Goal: Task Accomplishment & Management: Manage account settings

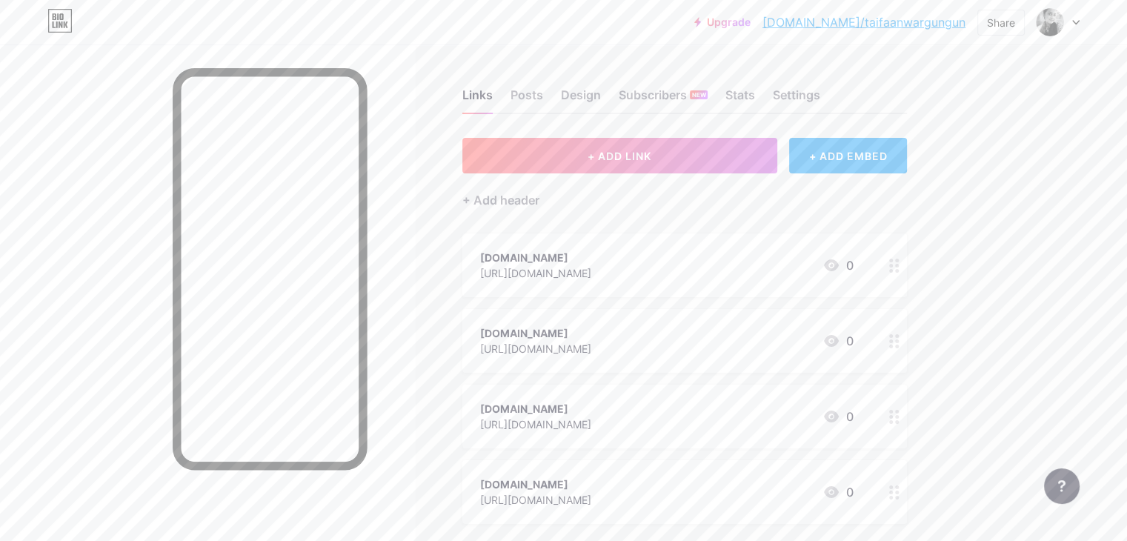
click at [65, 188] on div at bounding box center [207, 314] width 415 height 541
click at [543, 93] on div "Posts" at bounding box center [527, 99] width 33 height 27
click at [601, 96] on div "Design" at bounding box center [581, 99] width 40 height 27
click at [708, 96] on div "Subscribers NEW" at bounding box center [663, 99] width 89 height 27
click at [755, 96] on div "Stats" at bounding box center [740, 99] width 30 height 27
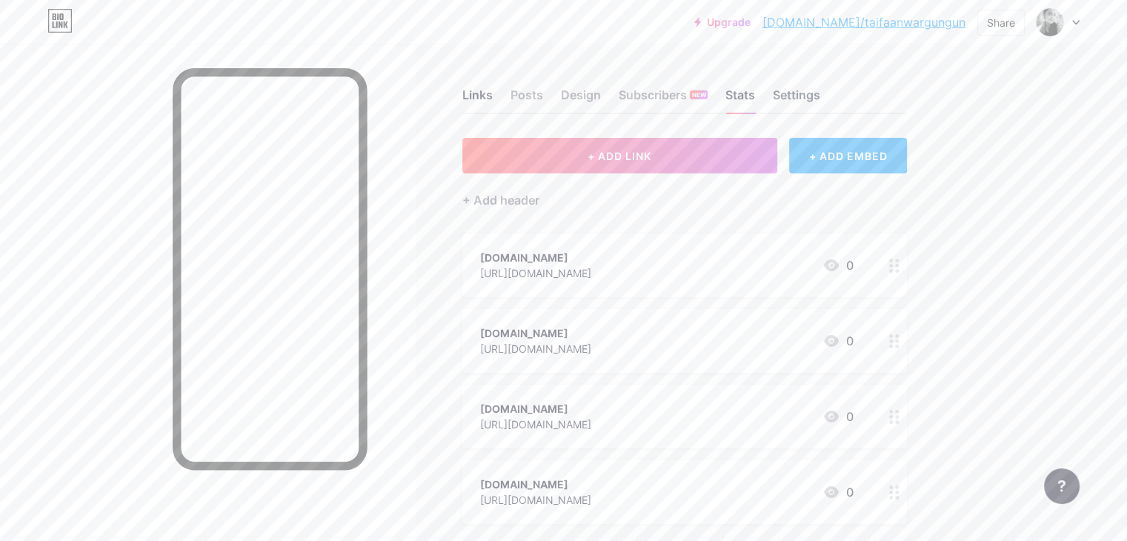
click at [820, 93] on div "Settings" at bounding box center [796, 99] width 47 height 27
click at [556, 94] on div "Links Posts Design Subscribers NEW Stats Settings" at bounding box center [684, 88] width 445 height 52
click at [493, 97] on div "Links" at bounding box center [477, 99] width 30 height 27
